Goal: Use online tool/utility: Use online tool/utility

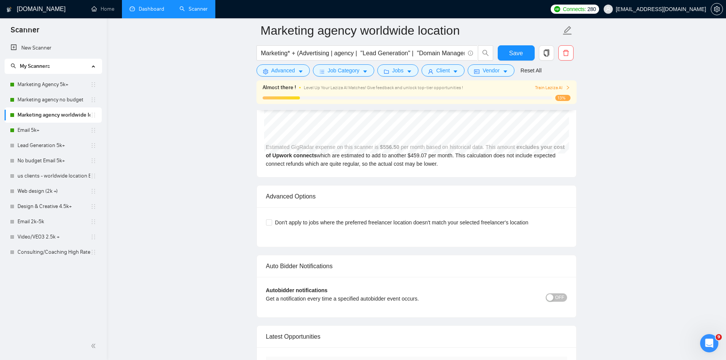
click at [151, 12] on link "Dashboard" at bounding box center [147, 9] width 35 height 6
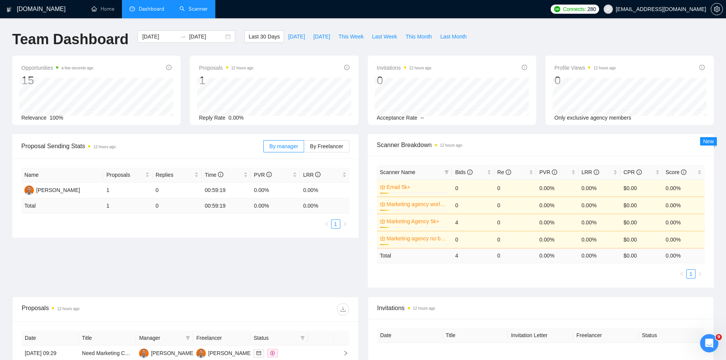
click at [195, 7] on link "Scanner" at bounding box center [194, 9] width 28 height 6
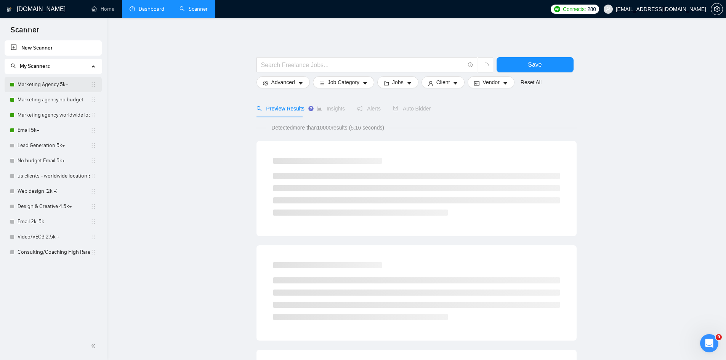
click at [51, 88] on link "Marketing Agency 5k+" at bounding box center [54, 84] width 73 height 15
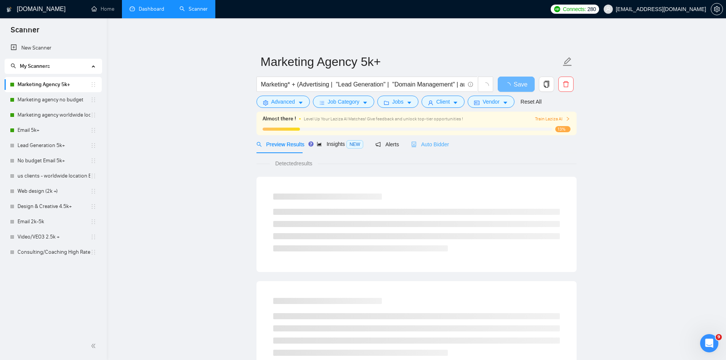
click at [425, 150] on div "Auto Bidder" at bounding box center [430, 144] width 38 height 18
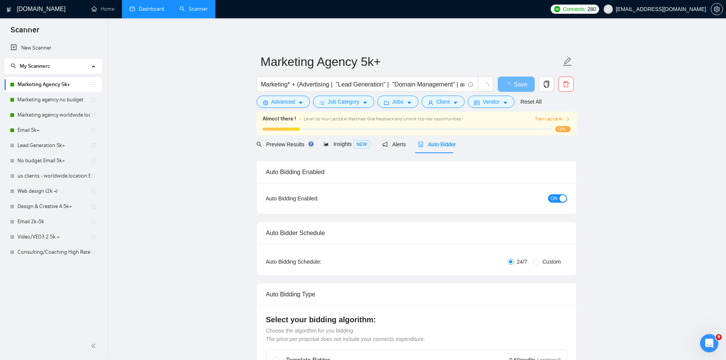
radio input "false"
radio input "true"
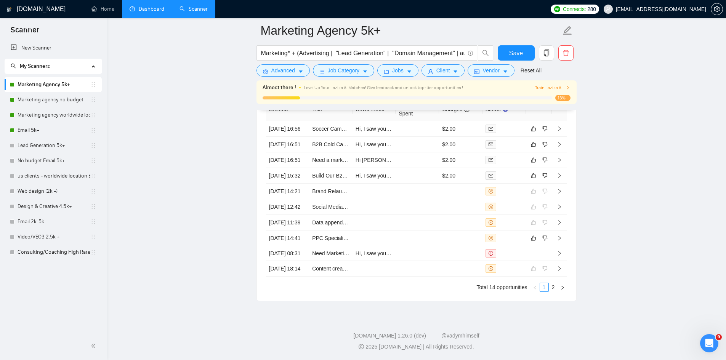
scroll to position [2128, 0]
